Goal: Task Accomplishment & Management: Use online tool/utility

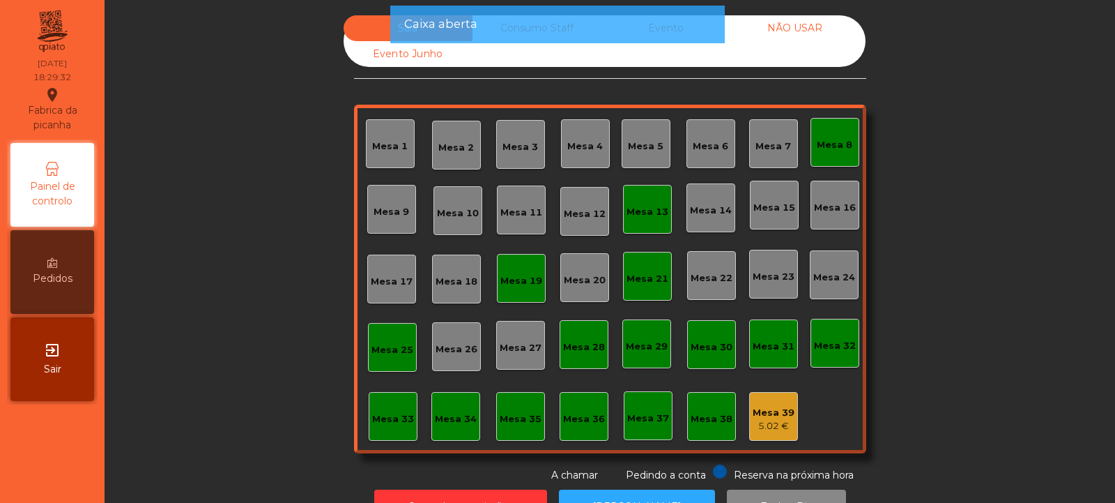
scroll to position [47, 0]
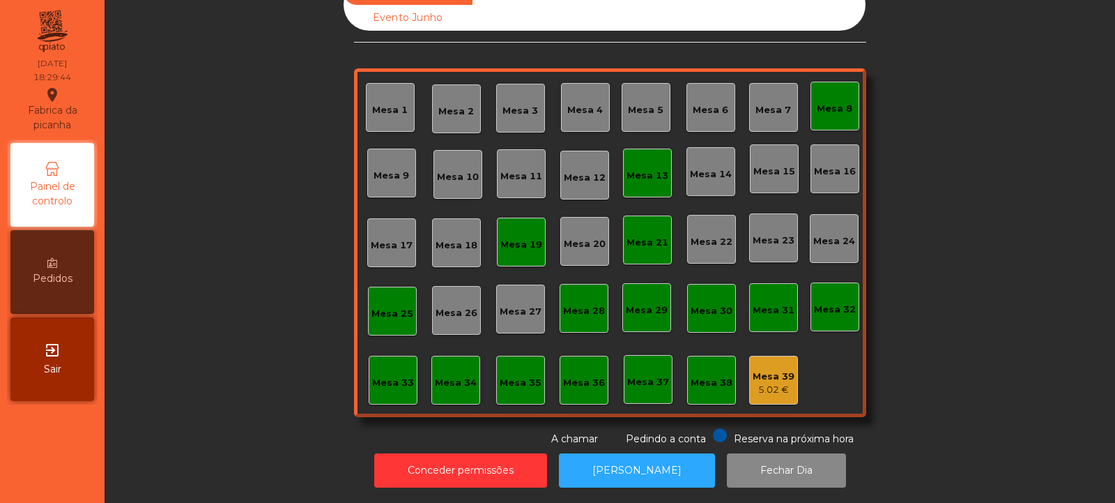
click at [646, 169] on div "Mesa 13" at bounding box center [648, 176] width 42 height 14
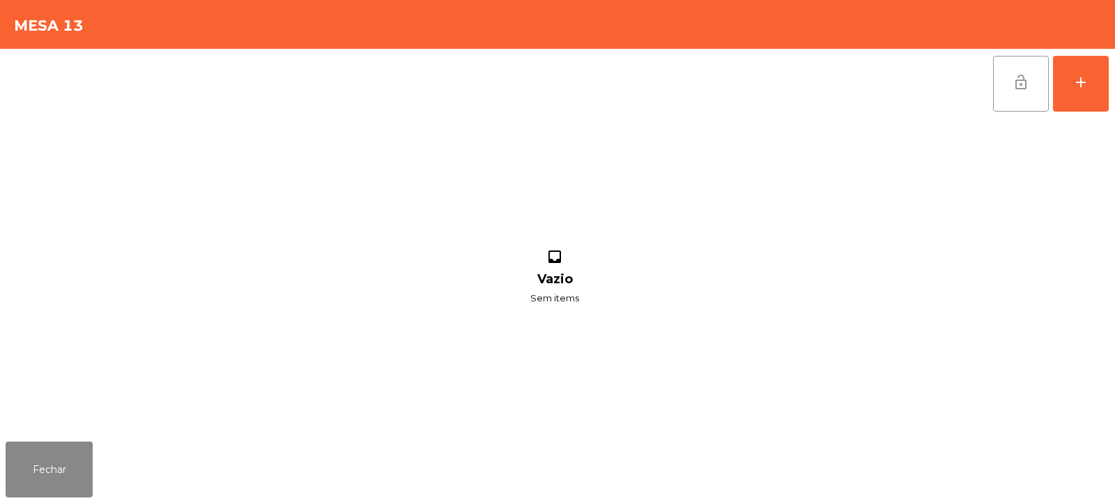
click at [1014, 99] on button "lock_open" at bounding box center [1021, 84] width 56 height 56
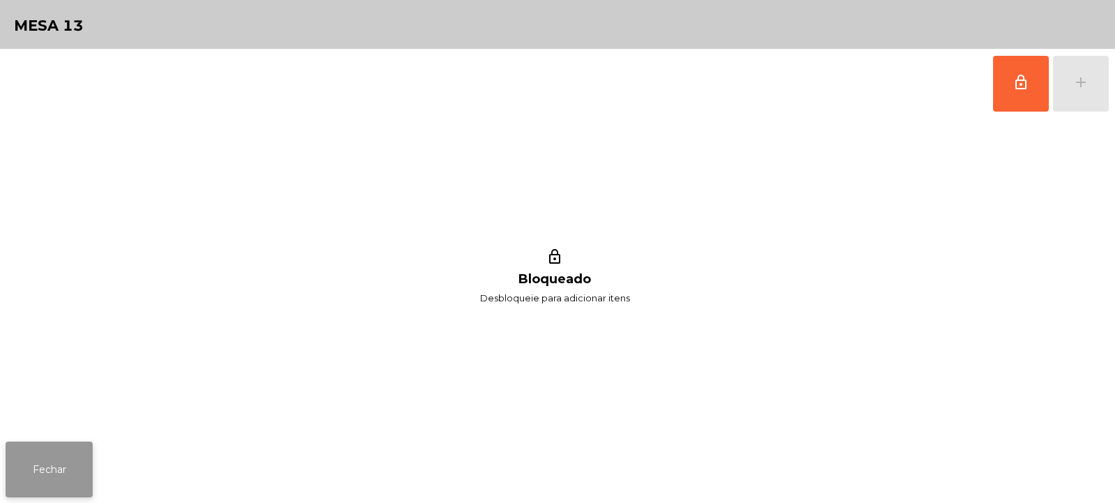
click at [57, 465] on button "Fechar" at bounding box center [49, 469] width 87 height 56
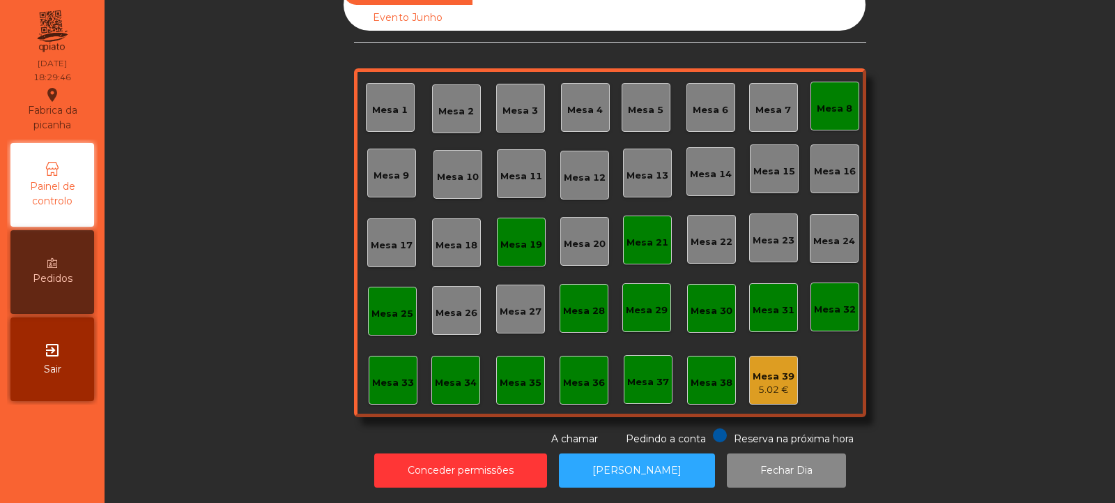
click at [515, 238] on div "Mesa 19" at bounding box center [521, 245] width 42 height 14
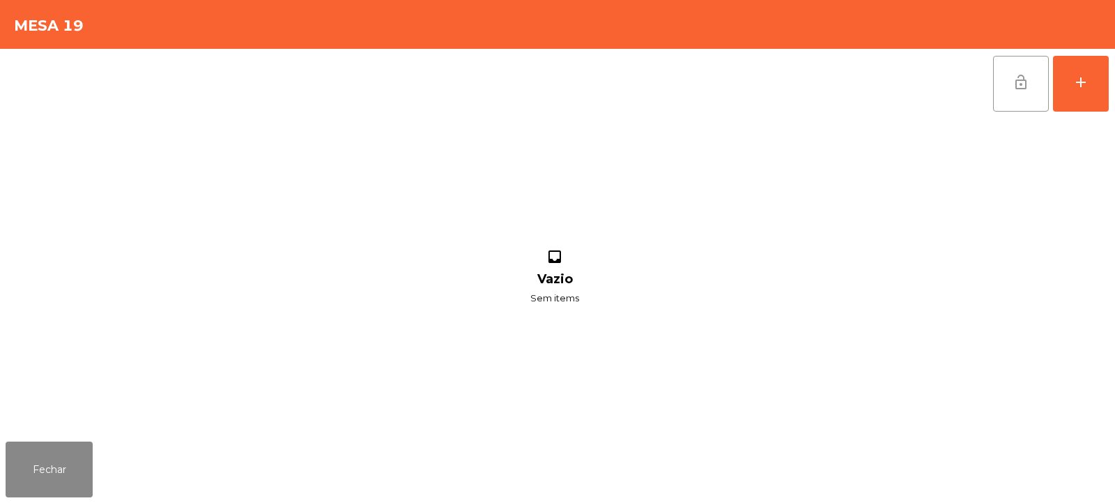
click at [1017, 78] on span "lock_open" at bounding box center [1021, 82] width 17 height 17
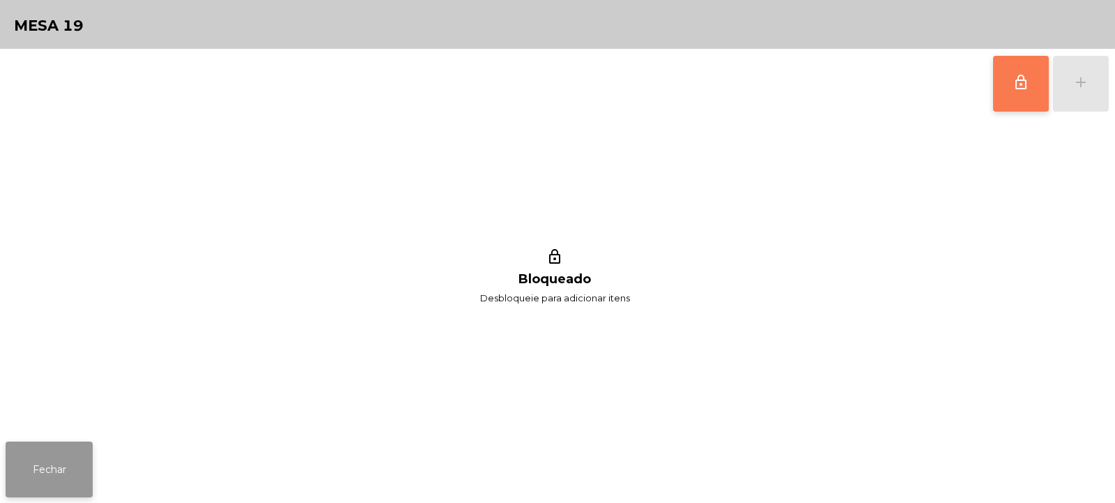
click at [77, 443] on button "Fechar" at bounding box center [49, 469] width 87 height 56
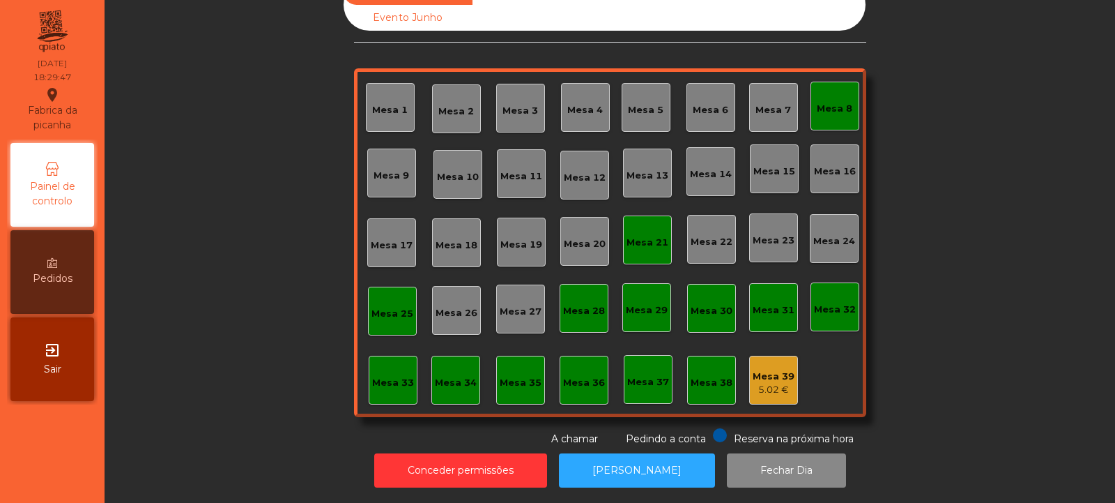
click at [372, 301] on div "Mesa 25" at bounding box center [392, 311] width 42 height 20
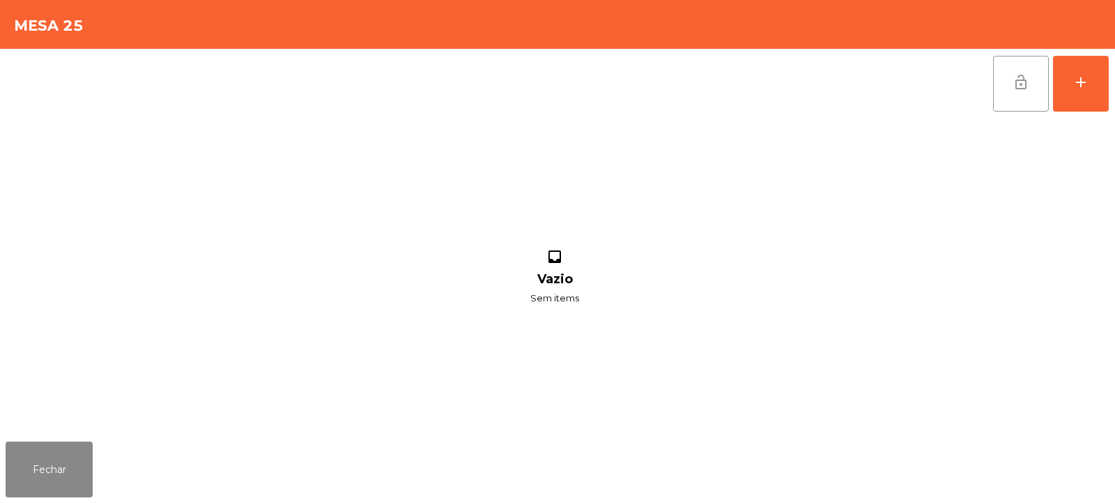
click at [1027, 82] on span "lock_open" at bounding box center [1021, 82] width 17 height 17
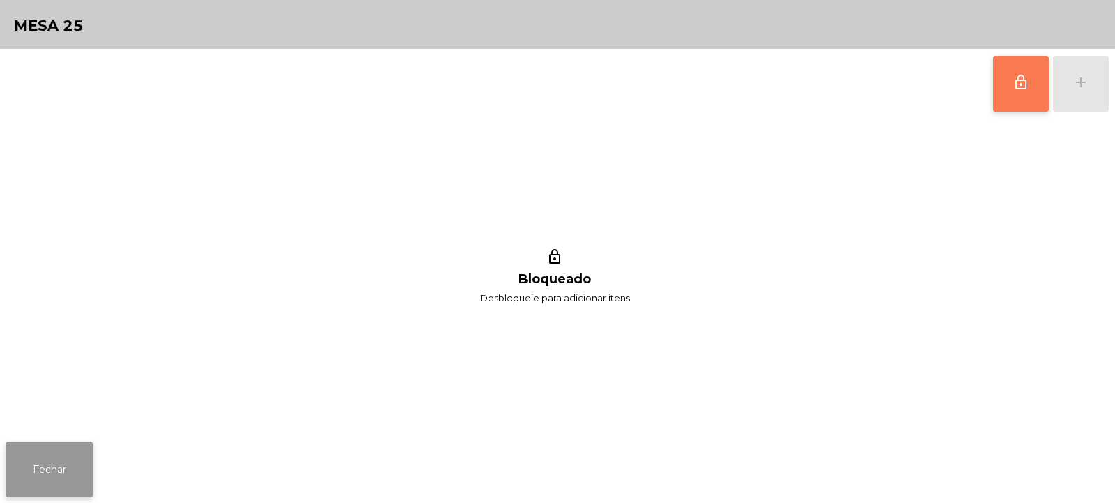
click at [67, 475] on button "Fechar" at bounding box center [49, 469] width 87 height 56
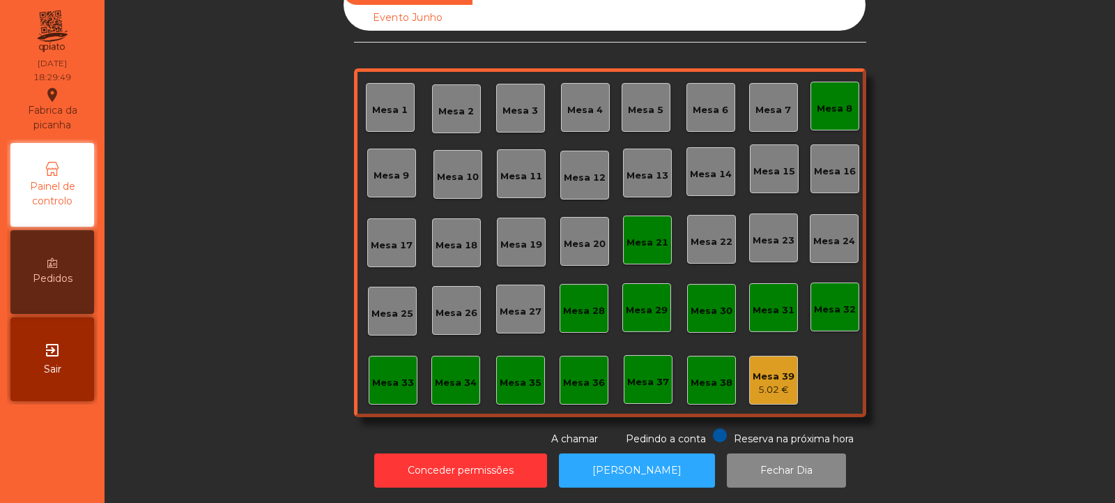
click at [651, 236] on div "Mesa 21" at bounding box center [648, 243] width 42 height 14
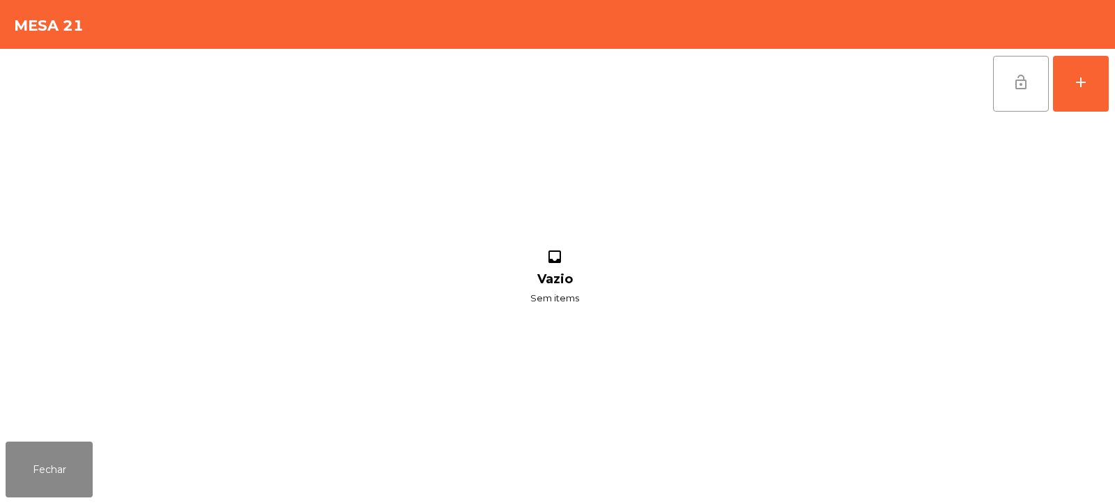
click at [1018, 86] on span "lock_open" at bounding box center [1021, 82] width 17 height 17
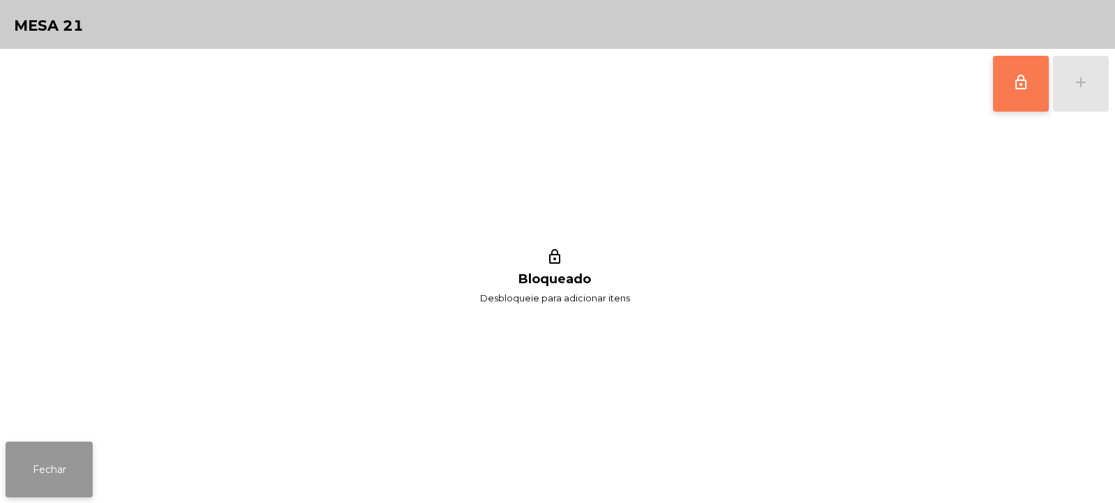
click at [60, 470] on button "Fechar" at bounding box center [49, 469] width 87 height 56
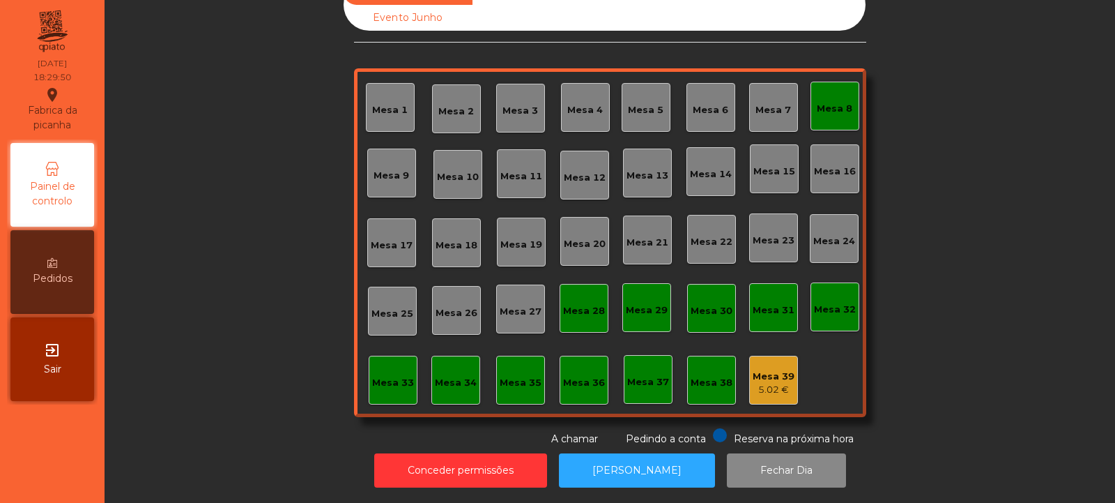
click at [850, 117] on div "Mesa 8" at bounding box center [835, 106] width 49 height 49
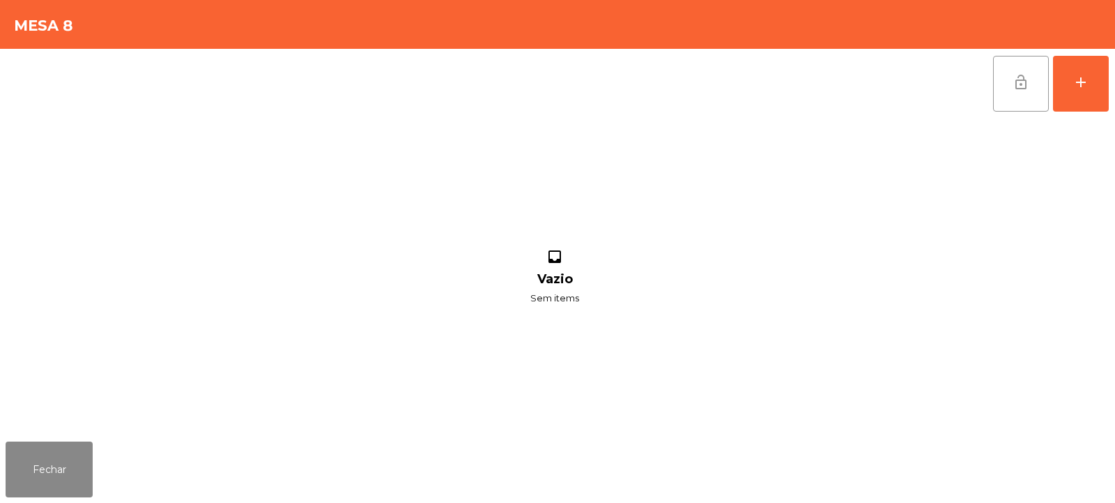
click at [1030, 85] on button "lock_open" at bounding box center [1021, 84] width 56 height 56
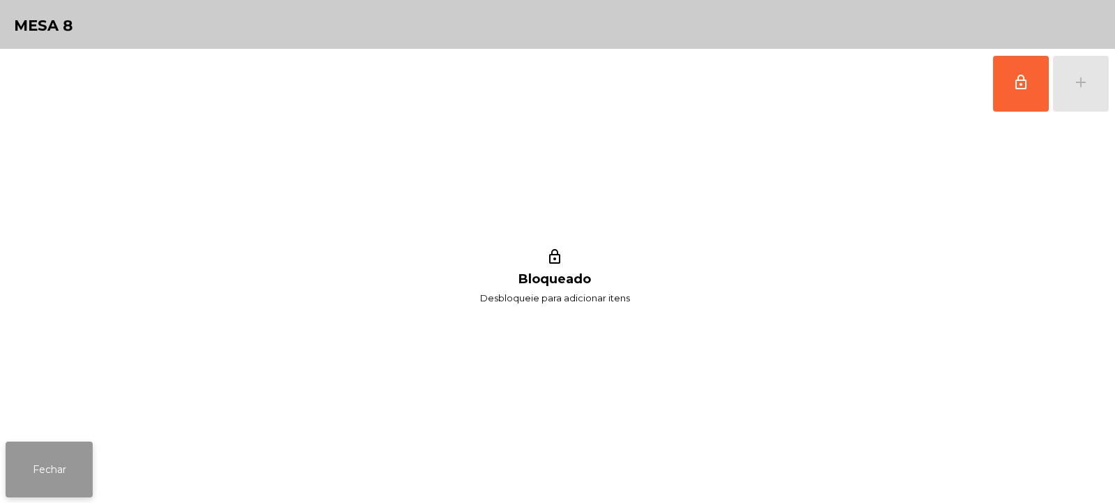
click at [56, 467] on button "Fechar" at bounding box center [49, 469] width 87 height 56
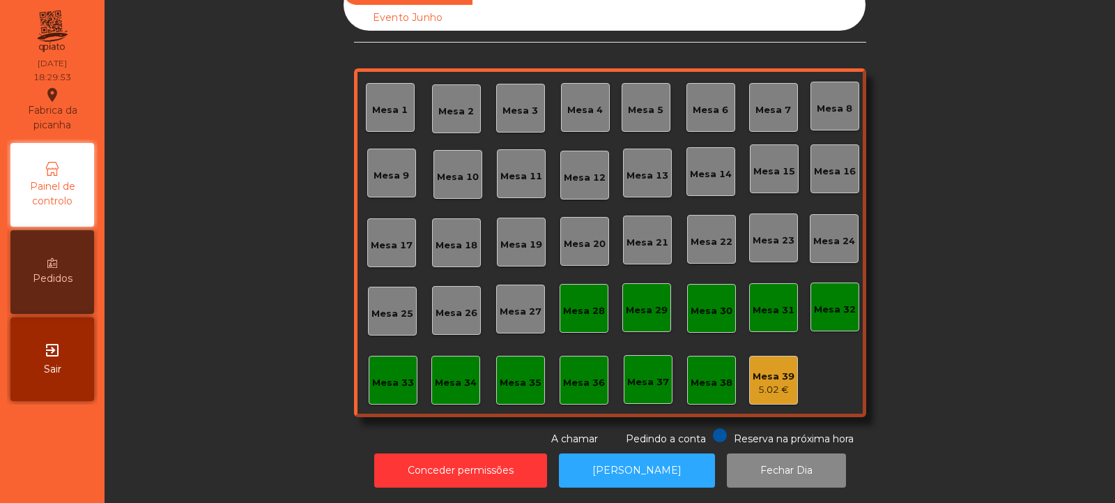
scroll to position [0, 0]
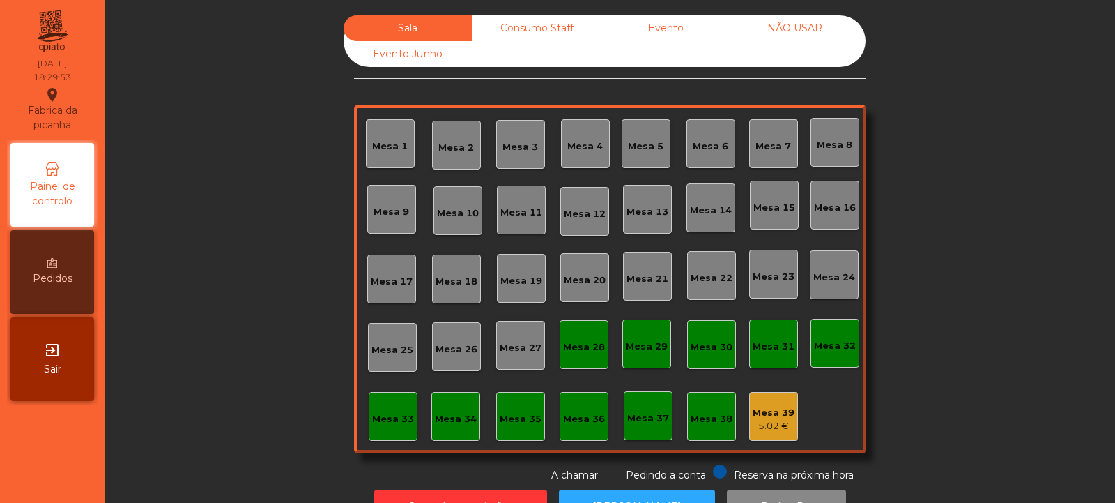
click at [513, 22] on div "Consumo Staff" at bounding box center [537, 28] width 129 height 26
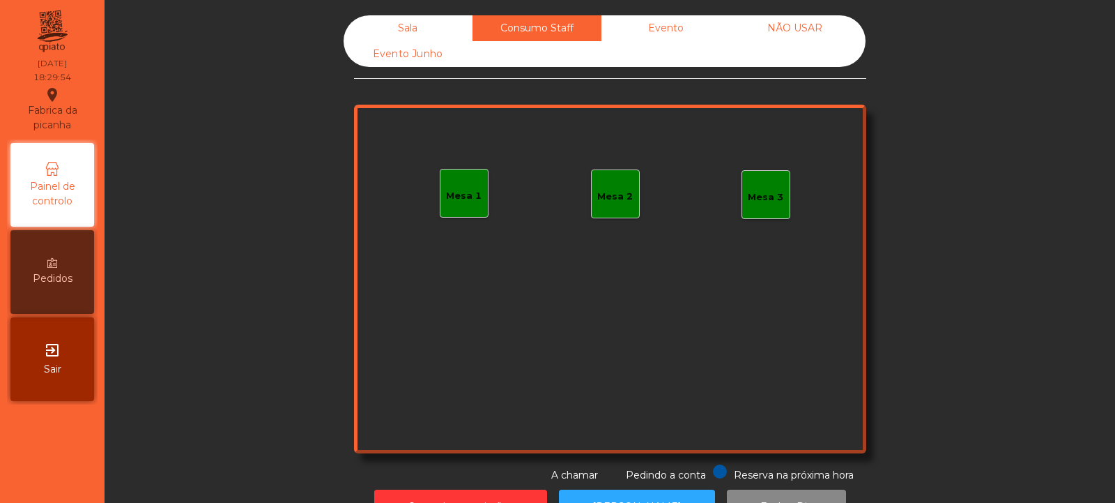
click at [675, 30] on div "Evento" at bounding box center [666, 28] width 129 height 26
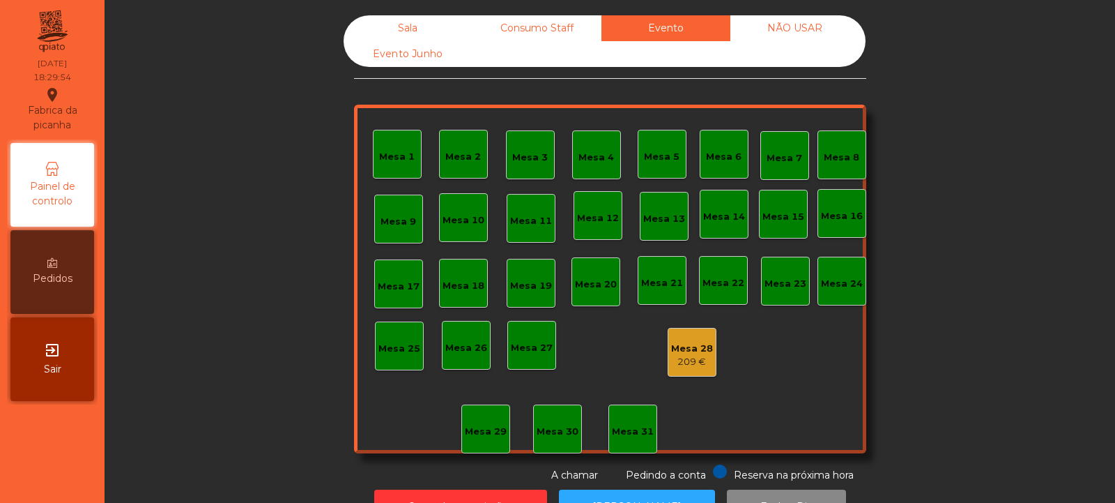
click at [811, 24] on div "NÃO USAR" at bounding box center [794, 28] width 129 height 26
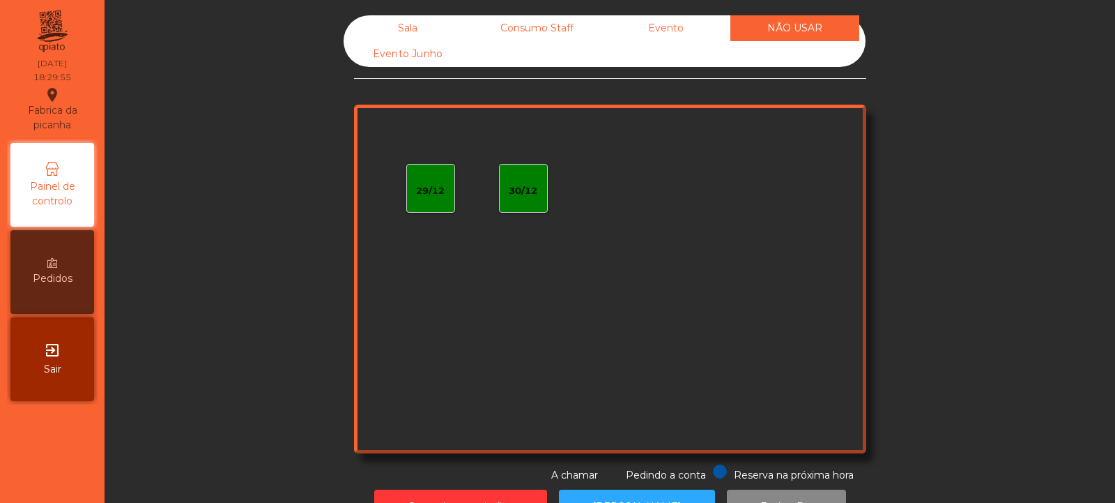
click at [427, 54] on div "Evento Junho" at bounding box center [408, 54] width 129 height 26
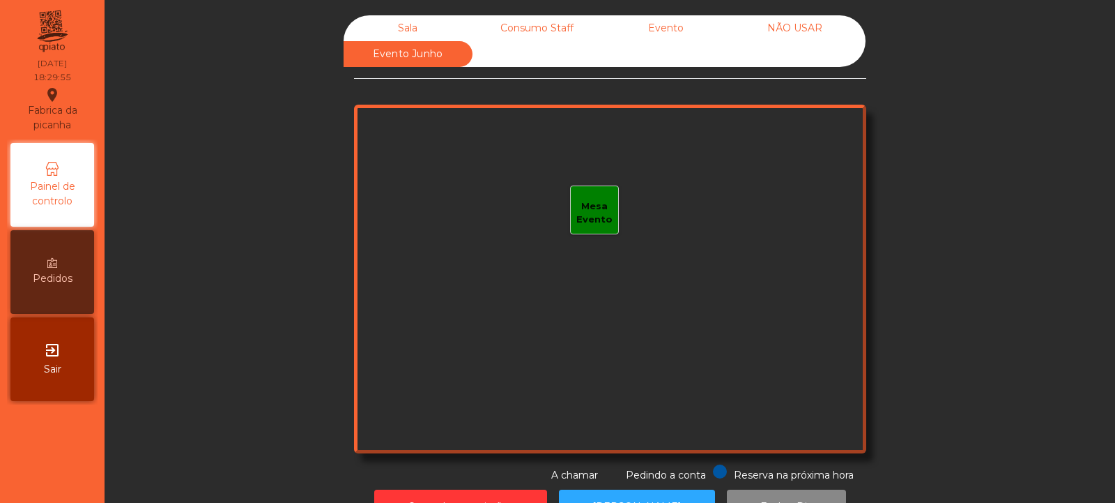
click at [428, 23] on div "Sala" at bounding box center [408, 28] width 129 height 26
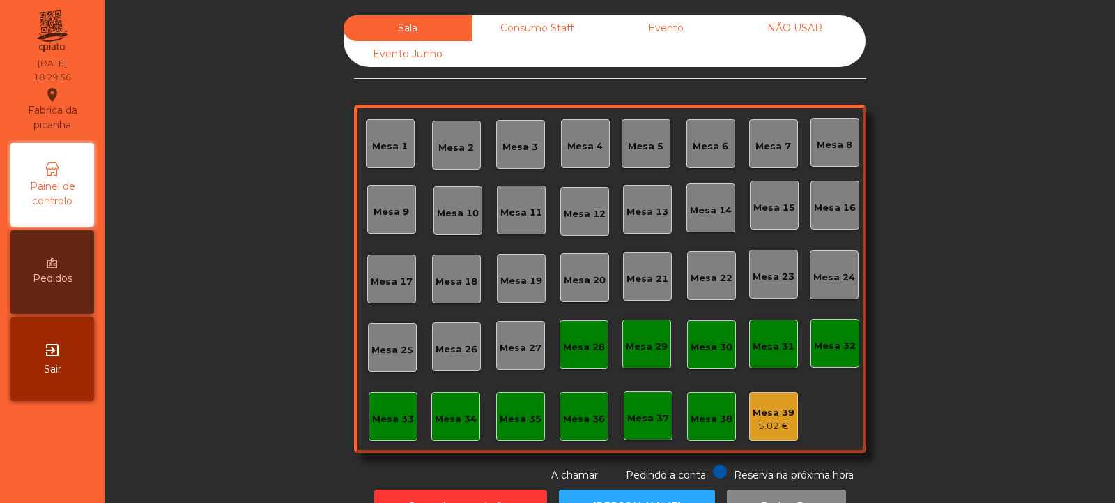
scroll to position [47, 0]
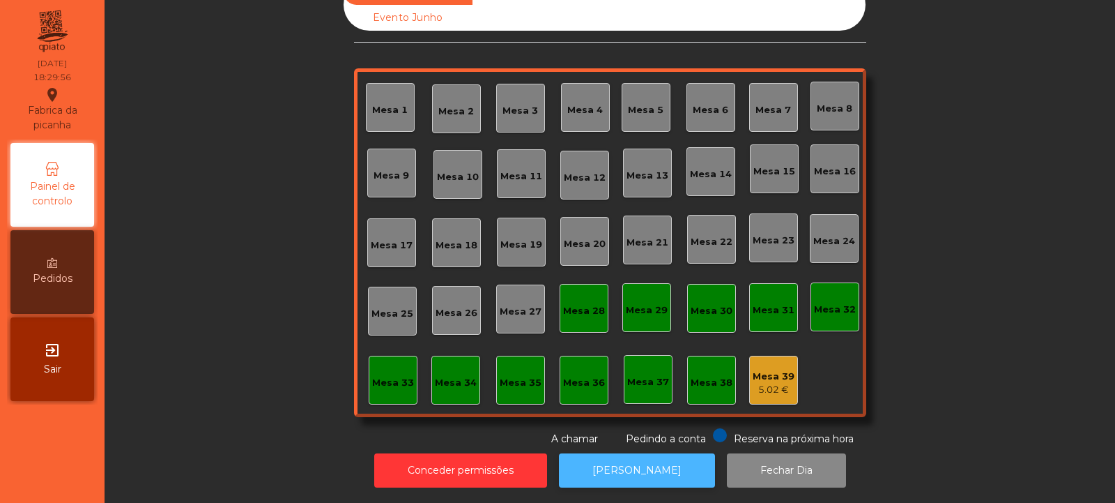
click at [659, 462] on button "[PERSON_NAME]" at bounding box center [637, 470] width 156 height 34
click at [632, 453] on button "[PERSON_NAME]" at bounding box center [637, 470] width 156 height 34
